Goal: Task Accomplishment & Management: Manage account settings

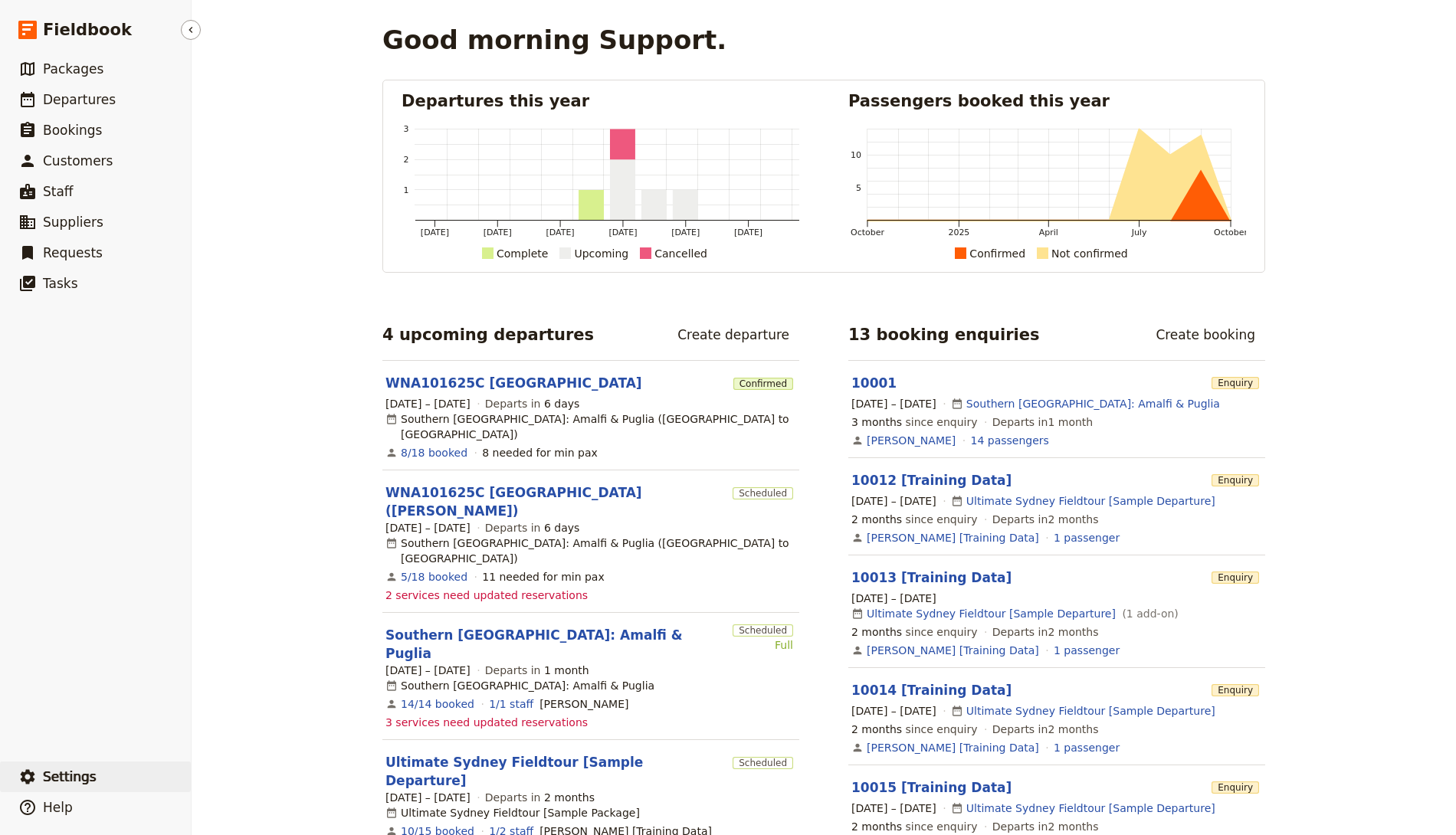
click at [88, 764] on button "​ Settings" at bounding box center [95, 776] width 191 height 30
click at [219, 773] on span "Sign out" at bounding box center [229, 777] width 44 height 16
